Goal: Information Seeking & Learning: Learn about a topic

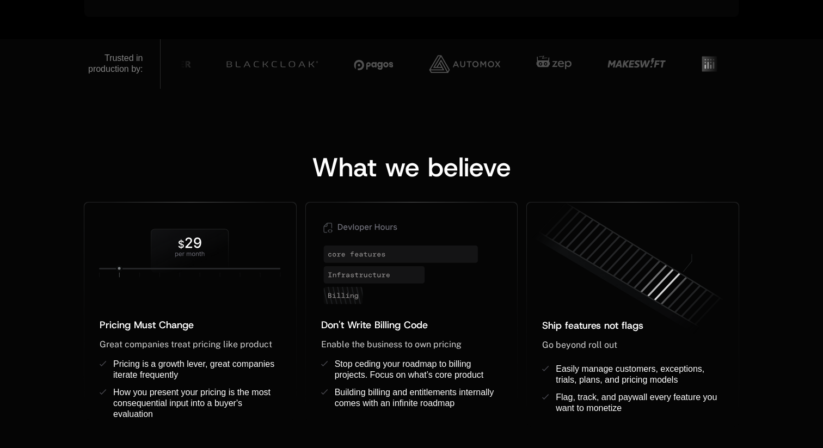
scroll to position [431, 0]
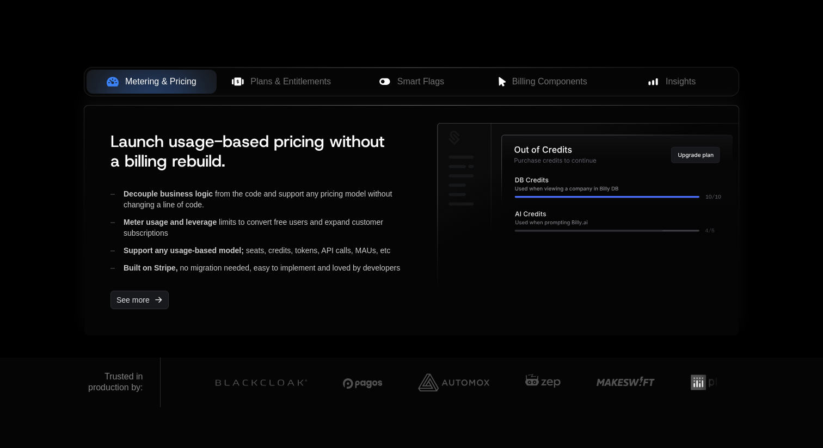
click at [484, 305] on div at bounding box center [591, 220] width 309 height 195
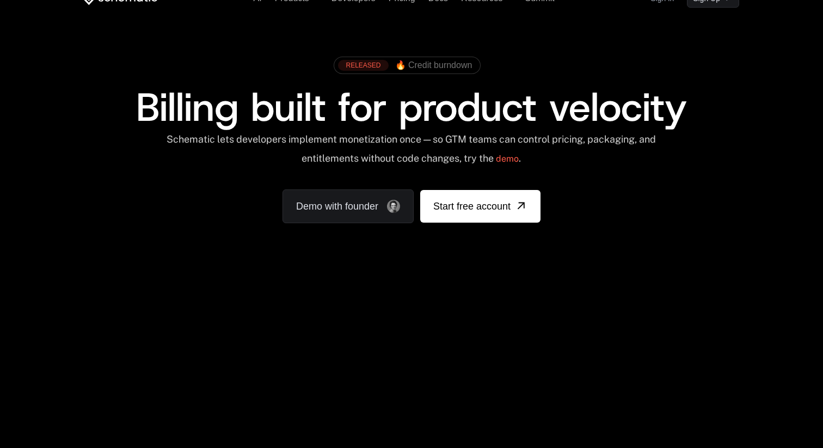
scroll to position [0, 0]
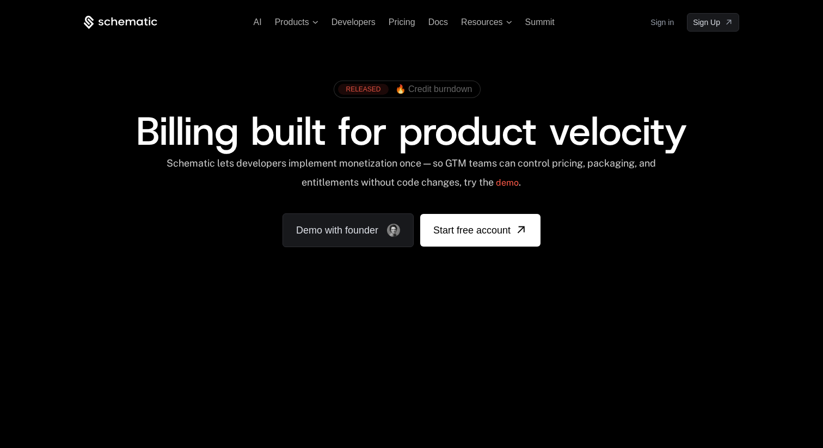
click at [432, 89] on span "🔥 Credit burndown" at bounding box center [433, 89] width 77 height 10
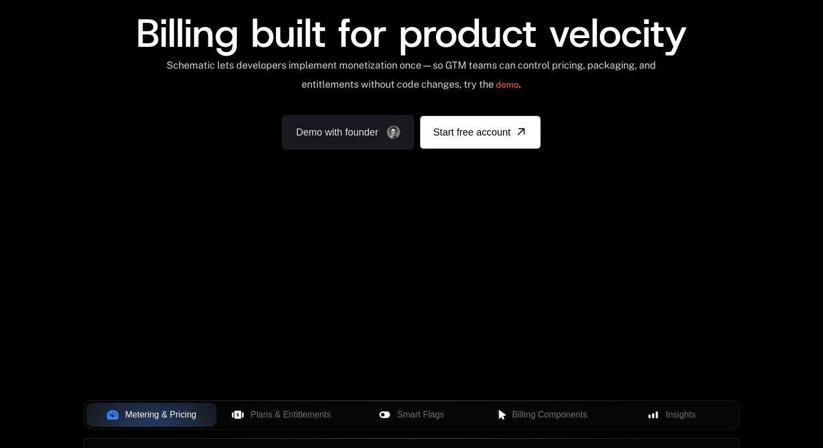
scroll to position [380, 0]
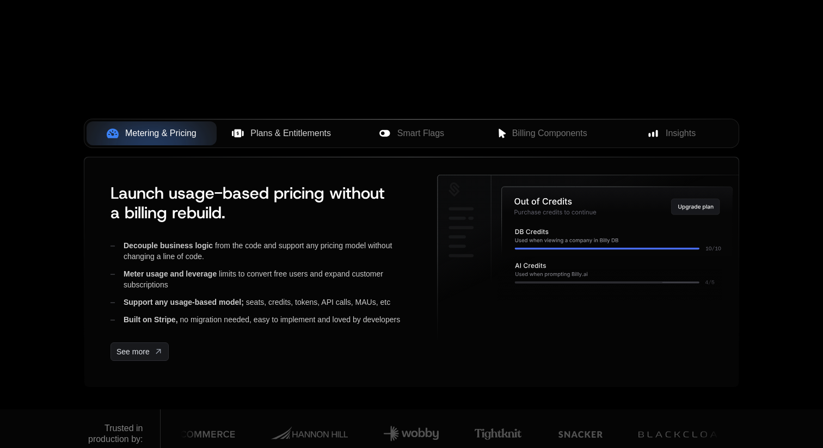
click at [281, 141] on button "Plans & Entitlements" at bounding box center [282, 133] width 130 height 24
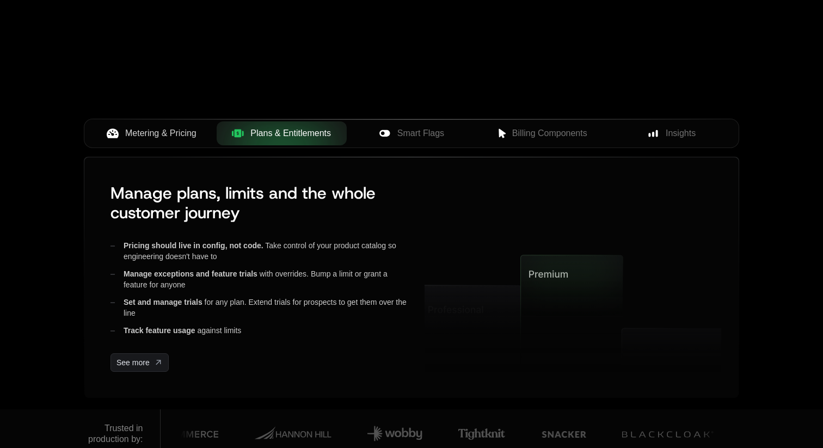
click at [169, 131] on span "Metering & Pricing" at bounding box center [160, 133] width 71 height 13
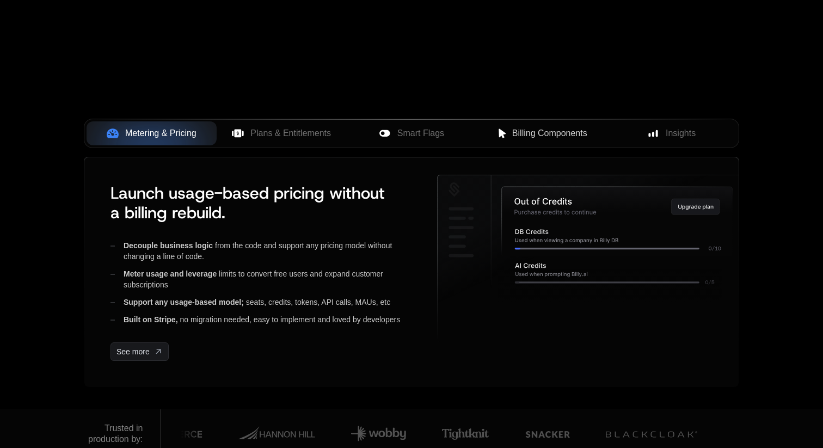
scroll to position [380, 0]
click at [531, 121] on button "Billing Components" at bounding box center [541, 133] width 130 height 24
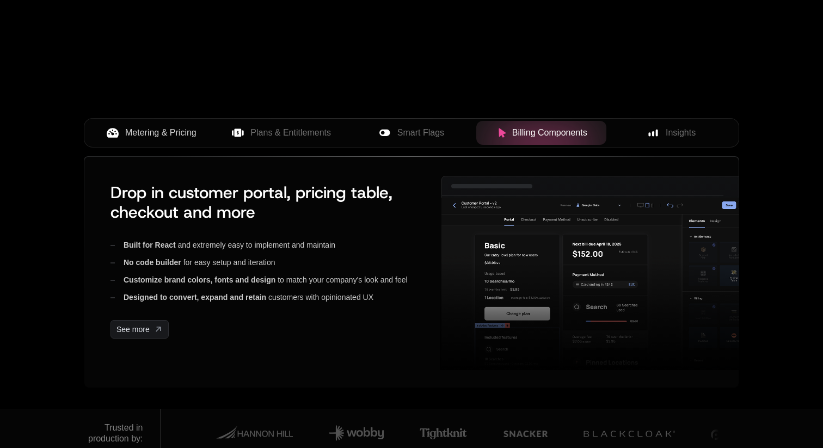
click at [525, 130] on span "Billing Components" at bounding box center [549, 132] width 75 height 13
click at [146, 137] on span "Metering & Pricing" at bounding box center [160, 132] width 71 height 13
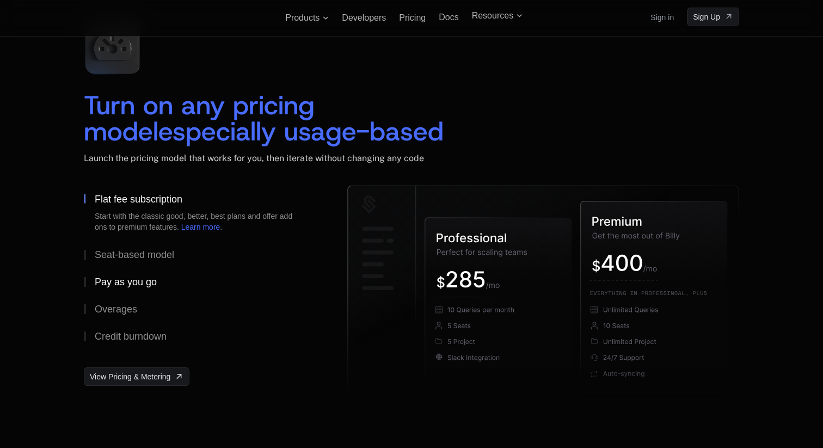
scroll to position [1592, 0]
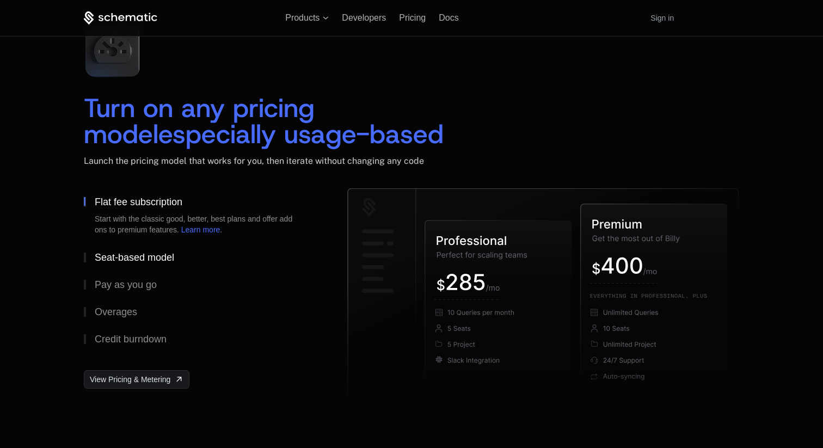
click at [138, 259] on div "Seat-based model" at bounding box center [135, 258] width 80 height 10
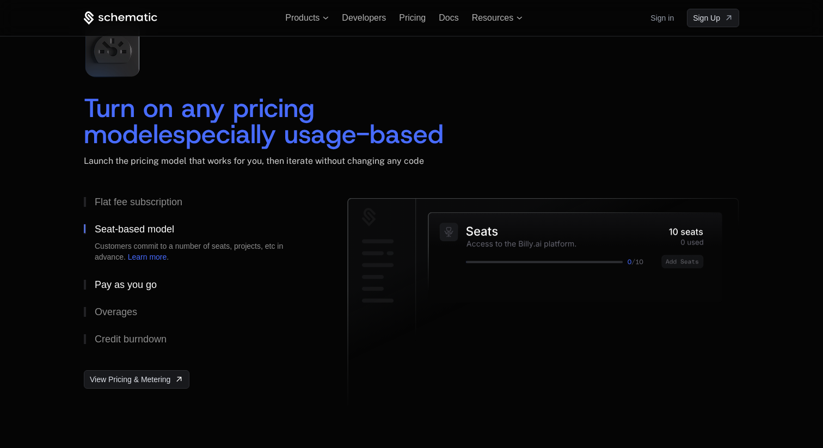
click at [134, 292] on button "Pay as you go" at bounding box center [198, 284] width 229 height 27
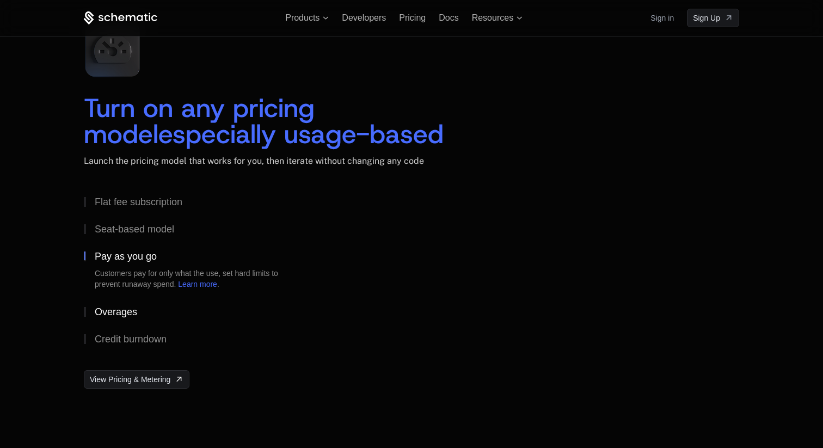
click at [125, 324] on button "Overages" at bounding box center [198, 311] width 229 height 27
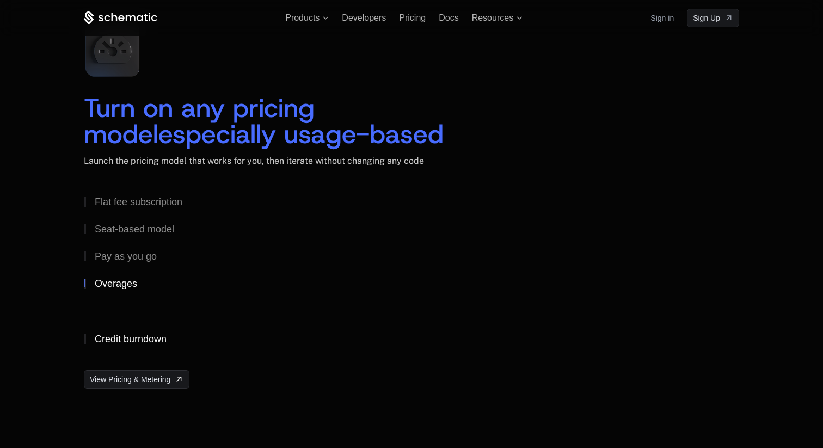
click at [125, 339] on div "Credit burndown" at bounding box center [131, 339] width 72 height 10
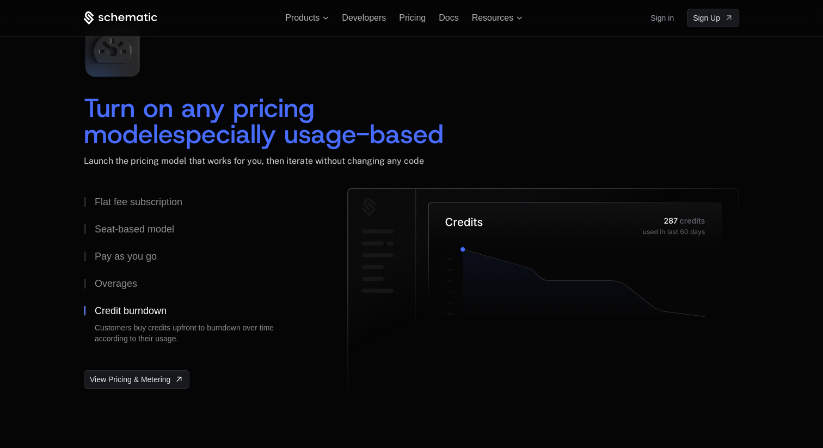
click at [173, 187] on div "Launch the pricing model that works for you, then iterate without changing any …" at bounding box center [412, 172] width 656 height 33
click at [150, 210] on button "Flat fee subscription" at bounding box center [198, 201] width 229 height 27
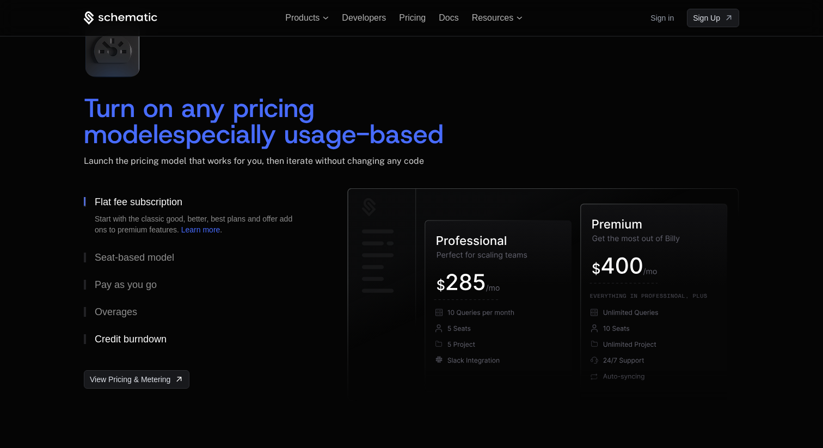
click at [123, 331] on button "Credit burndown" at bounding box center [198, 339] width 229 height 27
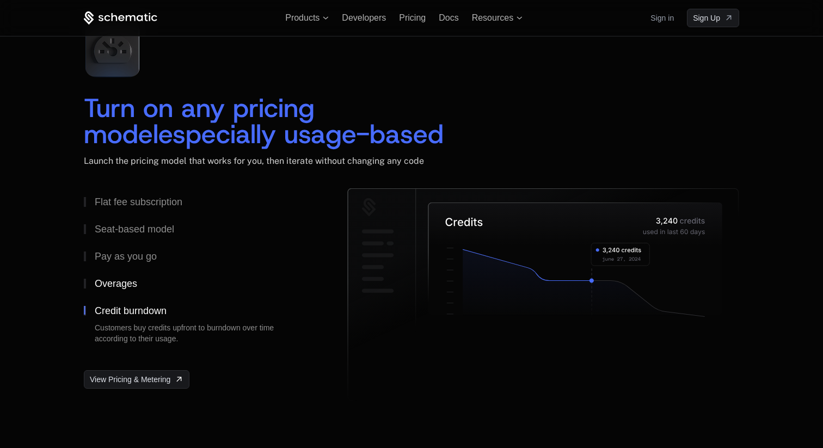
click at [126, 288] on div "Overages" at bounding box center [116, 284] width 42 height 10
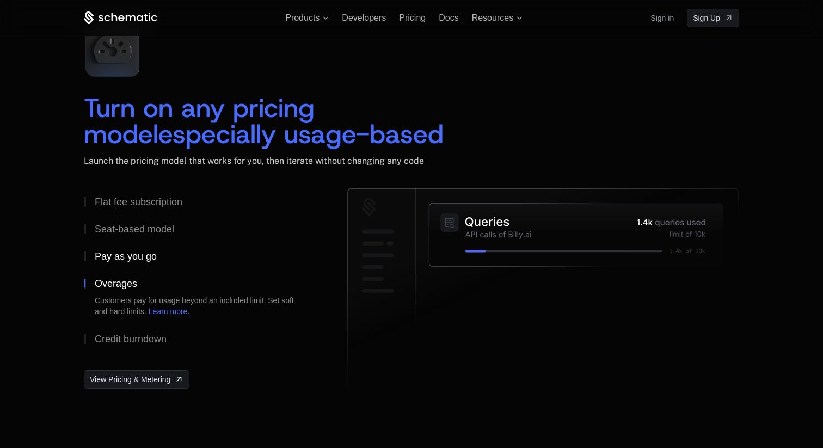
click at [134, 259] on div "Pay as you go" at bounding box center [126, 257] width 62 height 10
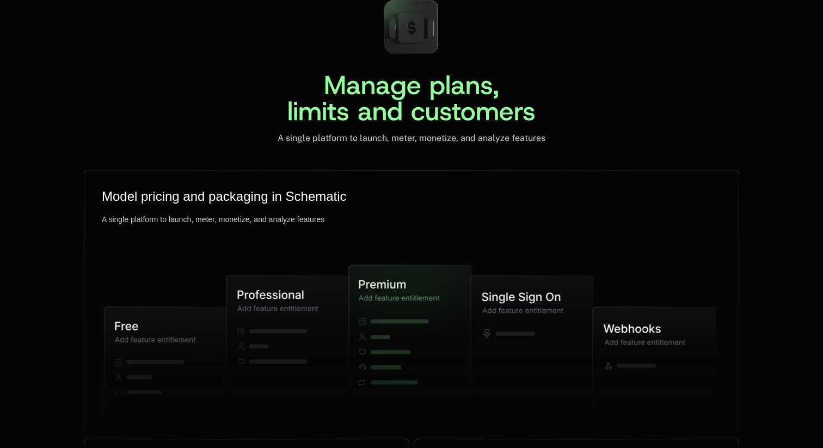
scroll to position [2605, 0]
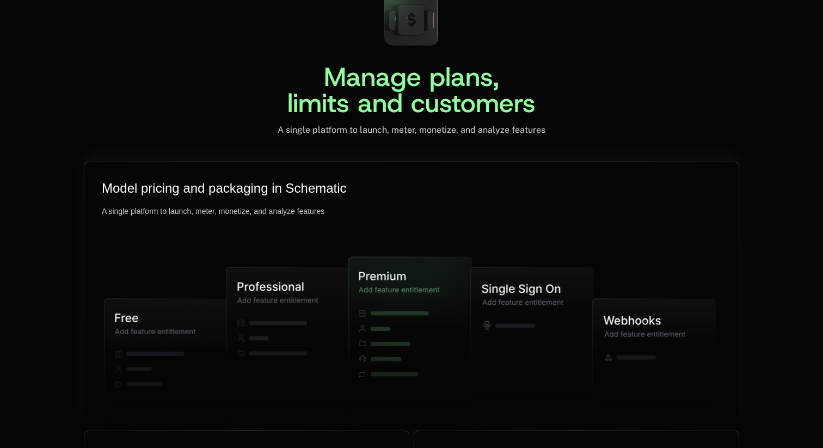
click at [502, 342] on icon at bounding box center [532, 330] width 123 height 126
click at [289, 325] on icon at bounding box center [278, 323] width 58 height 4
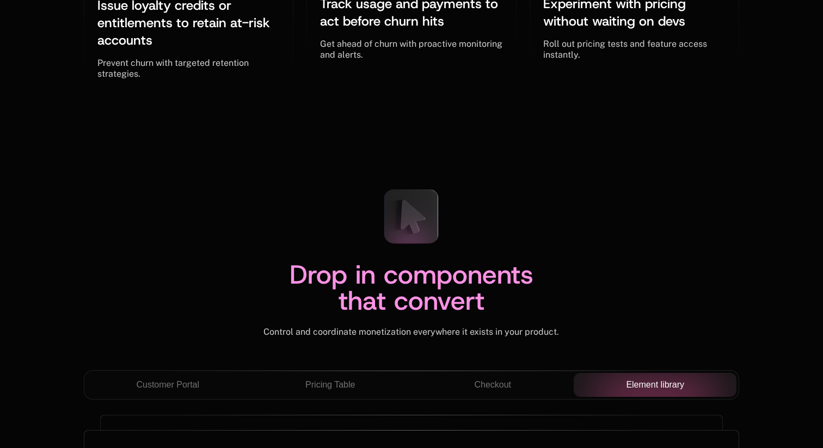
scroll to position [3714, 0]
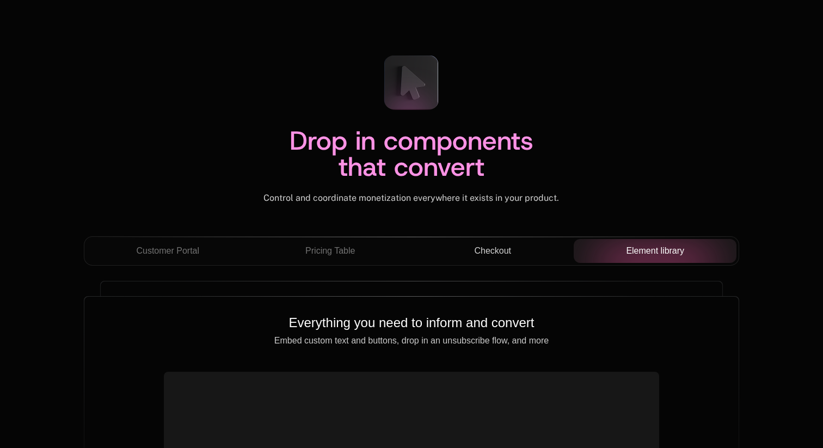
click at [492, 259] on button "Checkout" at bounding box center [493, 251] width 163 height 24
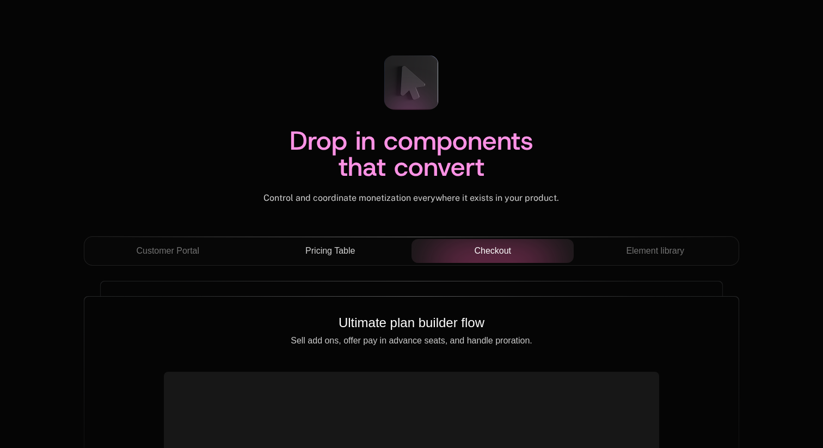
click at [345, 251] on span "Pricing Table" at bounding box center [330, 250] width 50 height 13
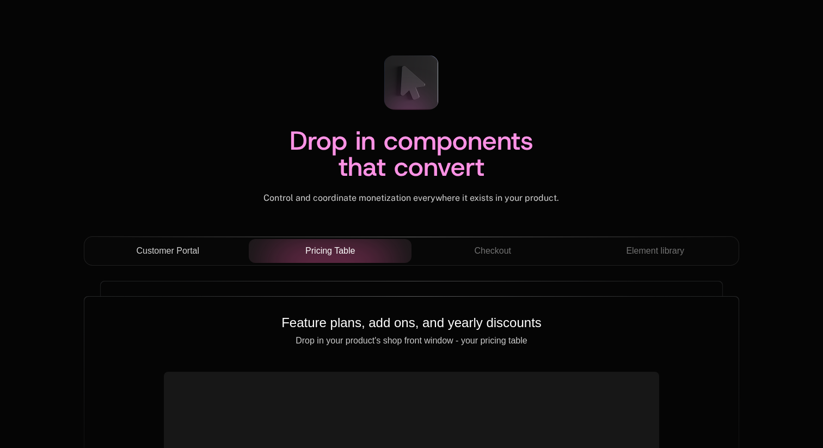
click at [188, 259] on button "Customer Portal" at bounding box center [168, 251] width 163 height 24
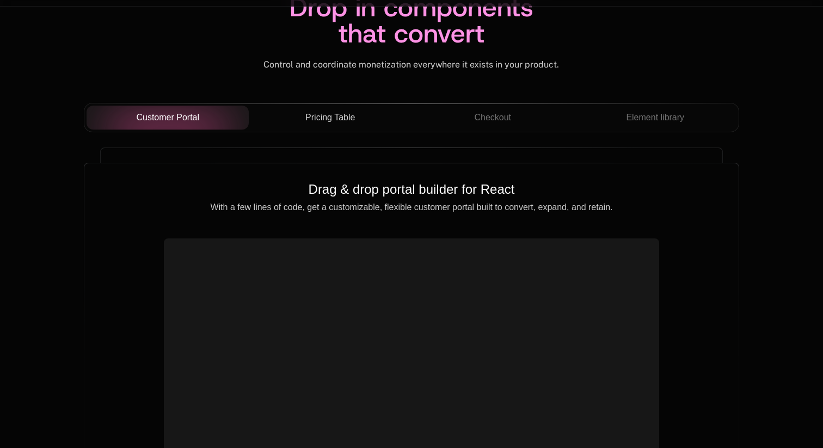
scroll to position [3831, 0]
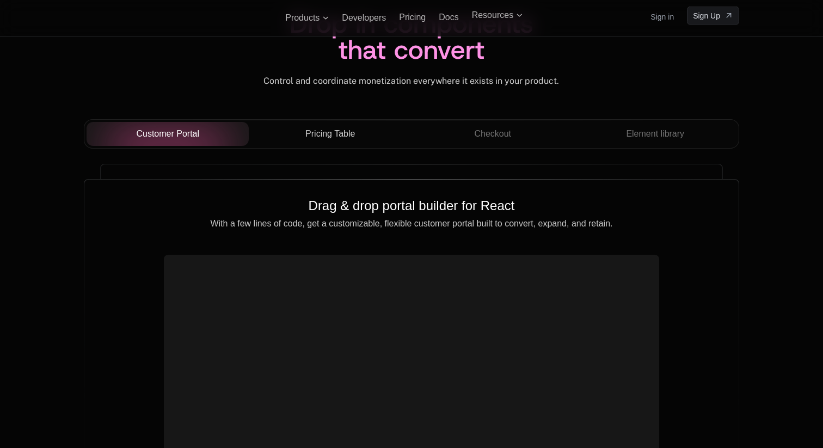
click at [326, 133] on span "Pricing Table" at bounding box center [330, 133] width 50 height 13
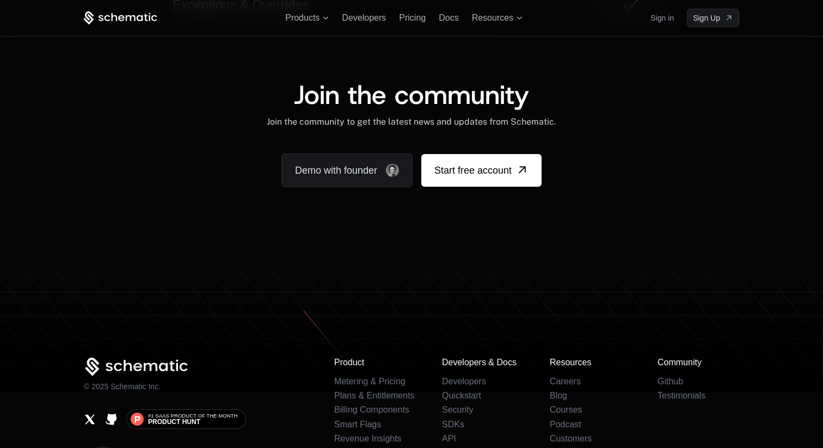
scroll to position [6602, 0]
